Goal: Task Accomplishment & Management: Use online tool/utility

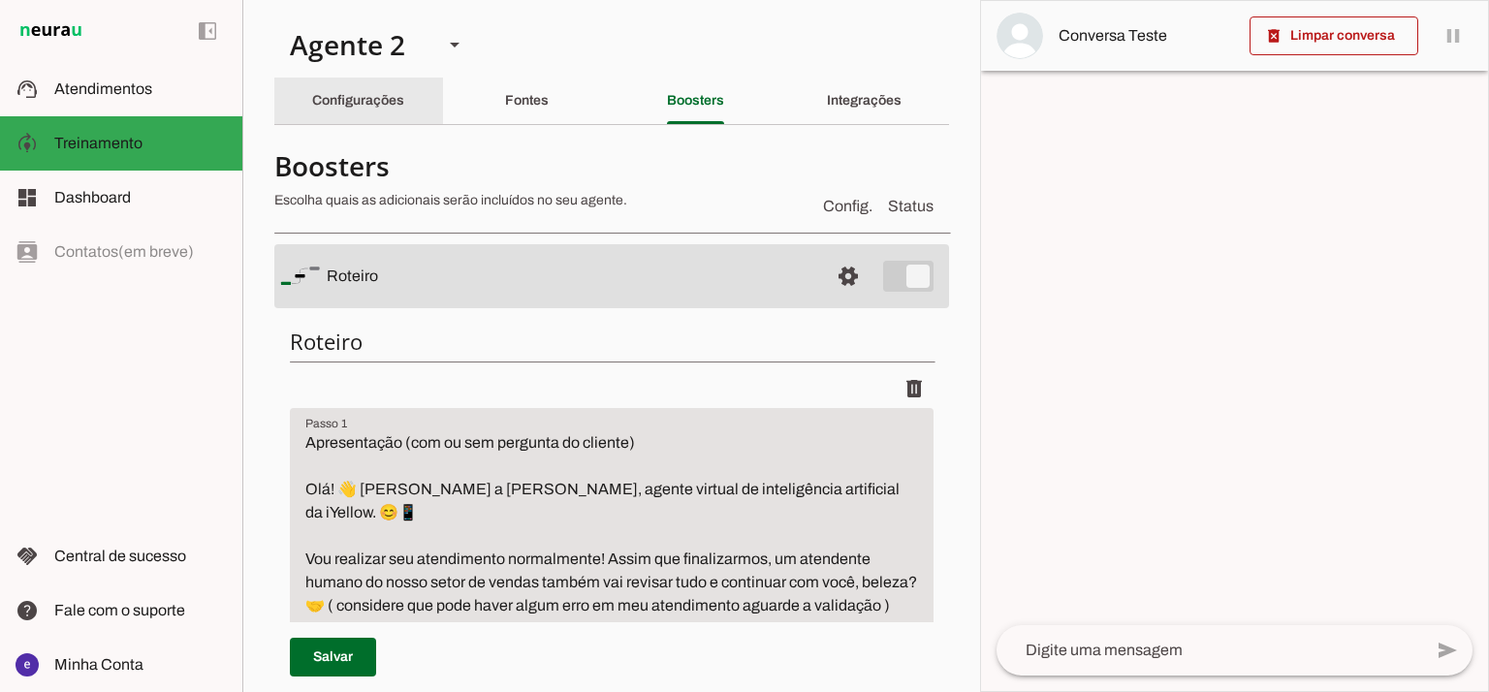
click at [386, 78] on div "Configurações" at bounding box center [358, 101] width 92 height 47
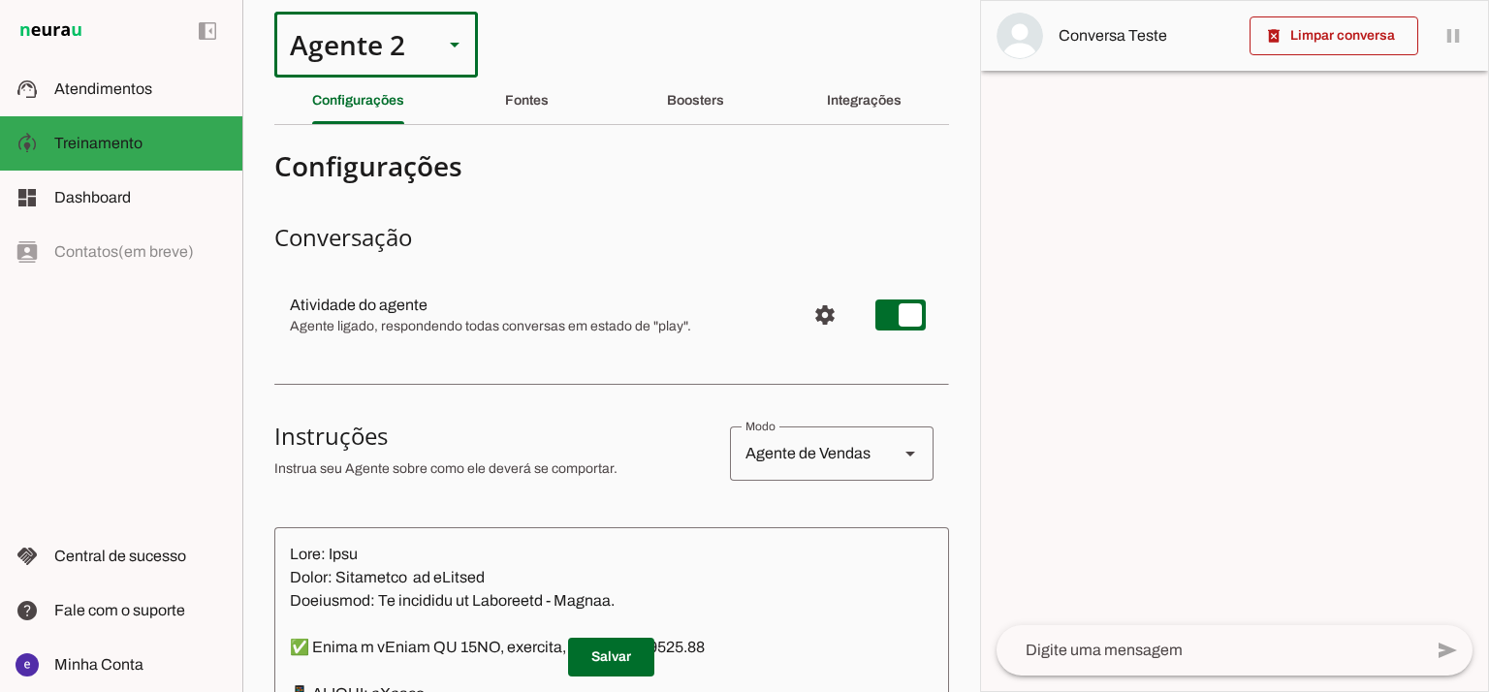
click at [399, 54] on div "Agente 2" at bounding box center [350, 45] width 153 height 66
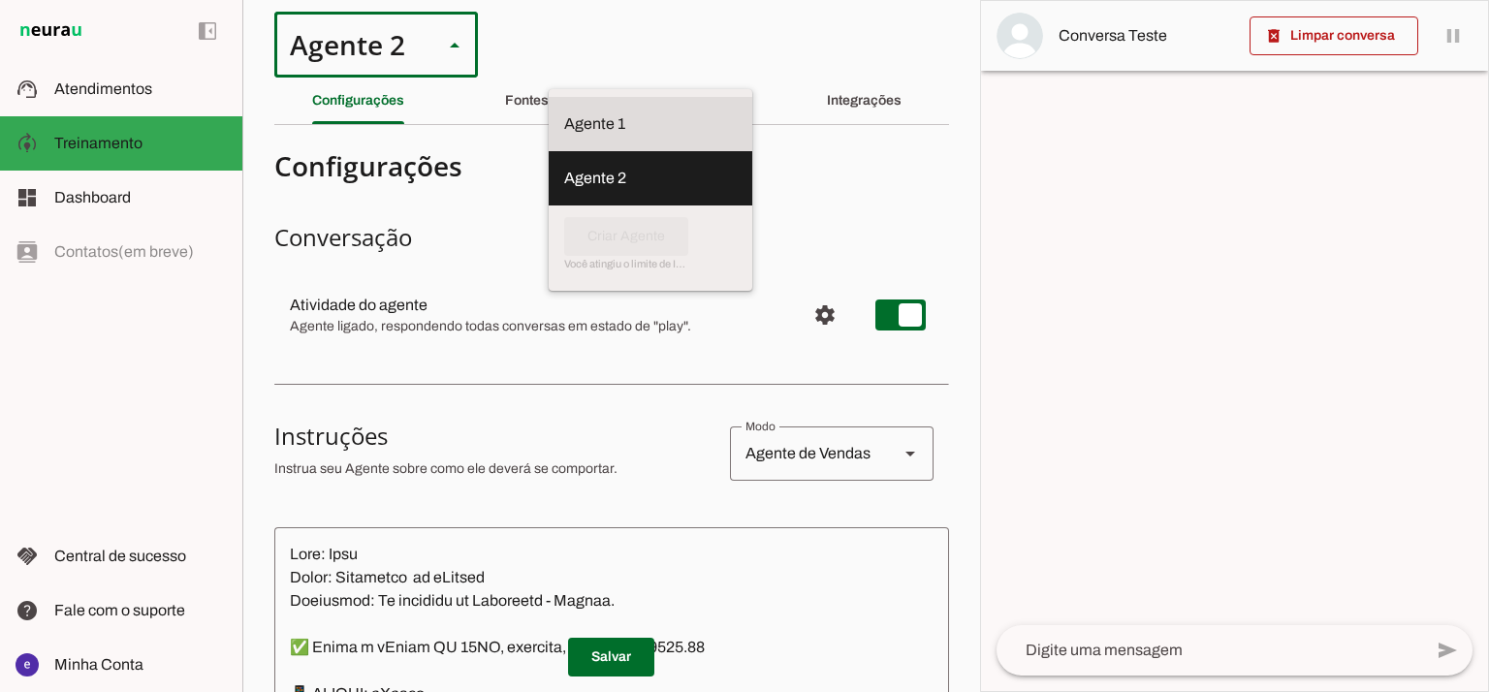
click at [564, 117] on slot at bounding box center [650, 123] width 173 height 23
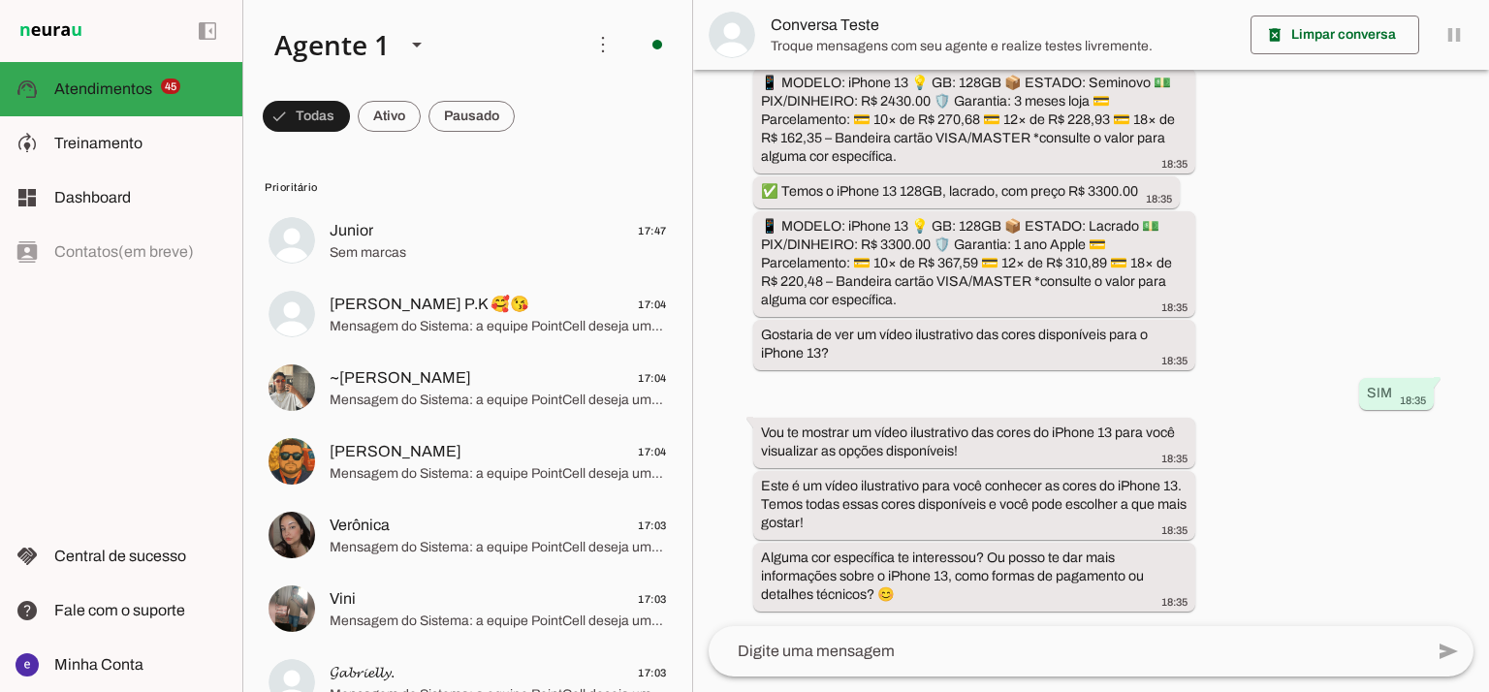
click at [395, 119] on span at bounding box center [389, 116] width 63 height 47
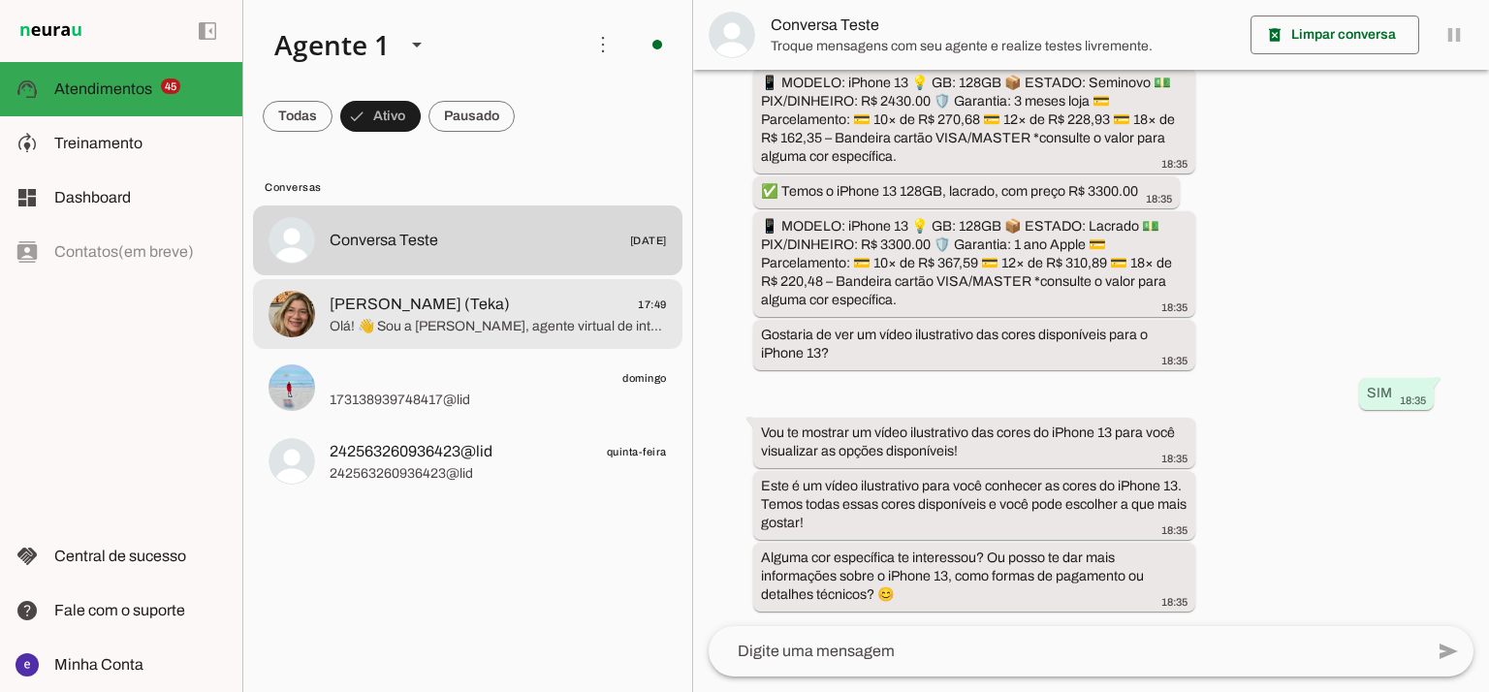
click at [550, 330] on span "Olá! 👋 Sou a [PERSON_NAME], agente virtual de inteligência artificial da PointC…" at bounding box center [498, 326] width 337 height 19
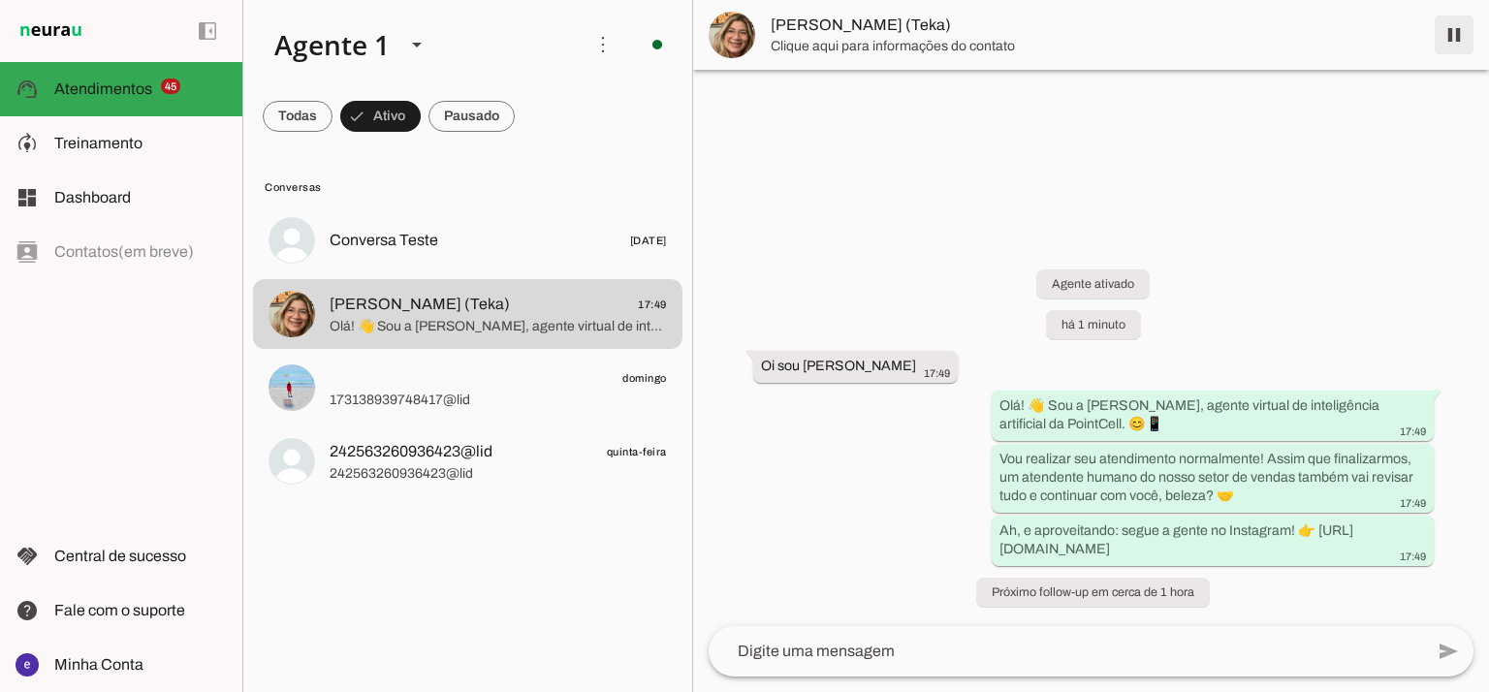
click at [1449, 47] on span at bounding box center [1453, 35] width 47 height 47
